Goal: Navigation & Orientation: Go to known website

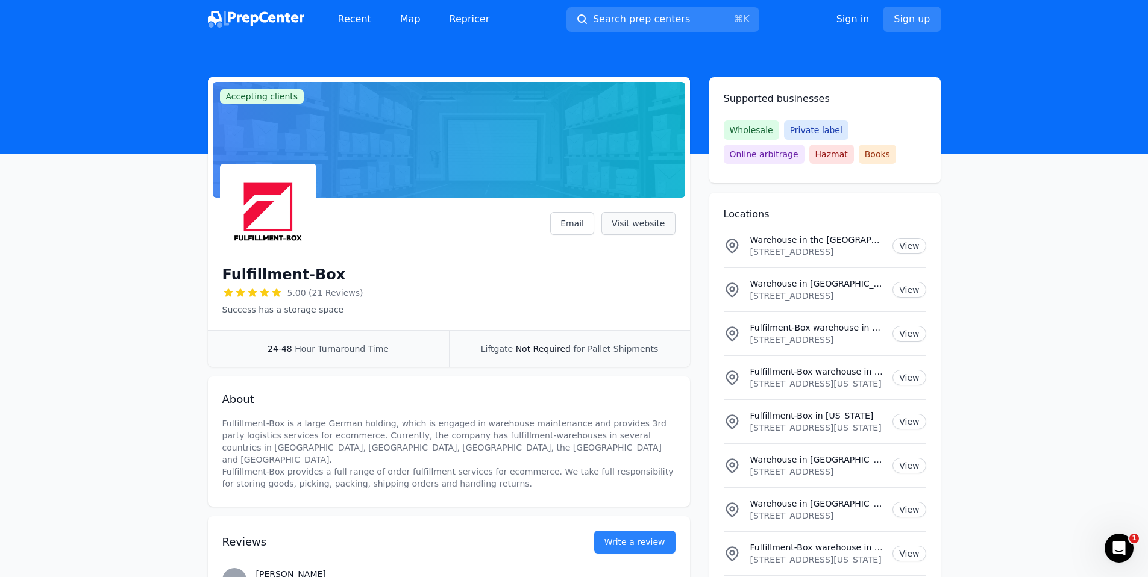
click at [632, 218] on link "Visit website" at bounding box center [639, 223] width 74 height 23
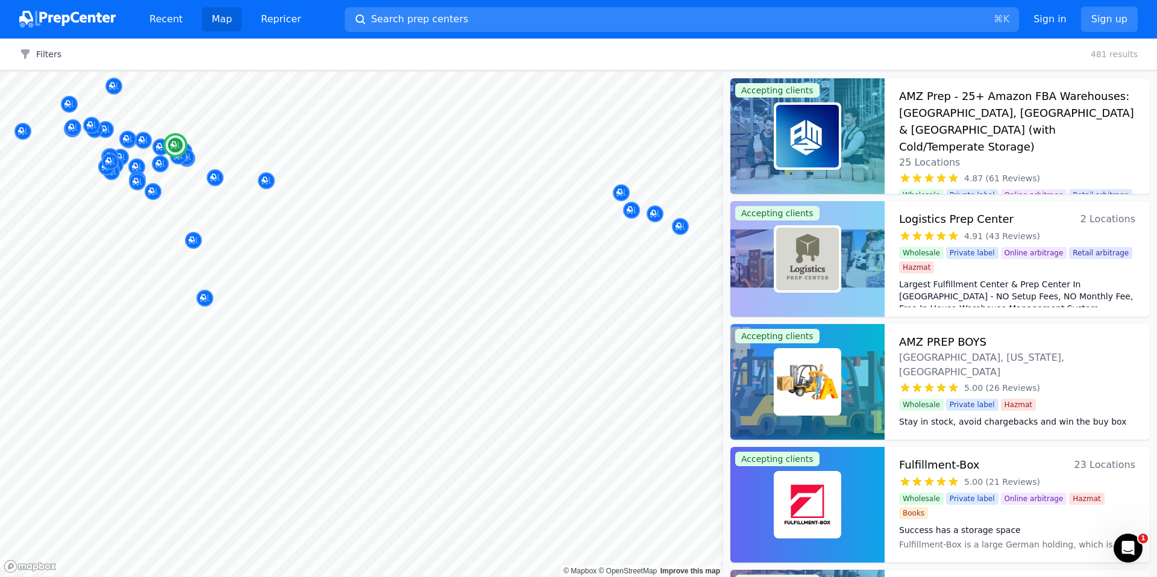
click at [1013, 471] on div "Fulfillment-Box 23 Locations" at bounding box center [1017, 465] width 236 height 17
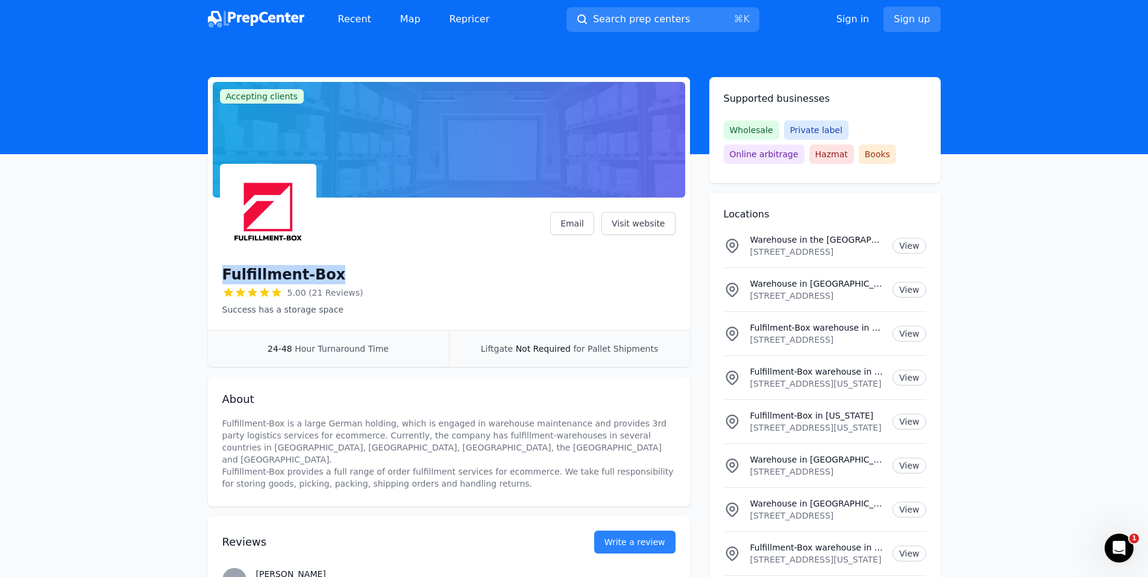
drag, startPoint x: 326, startPoint y: 280, endPoint x: 224, endPoint y: 281, distance: 102.5
click at [224, 281] on div "Fulfillment-Box" at bounding box center [292, 274] width 141 height 19
copy h1 "Fulfillment-Box"
click at [650, 215] on link "Visit website" at bounding box center [639, 223] width 74 height 23
